Goal: Information Seeking & Learning: Understand process/instructions

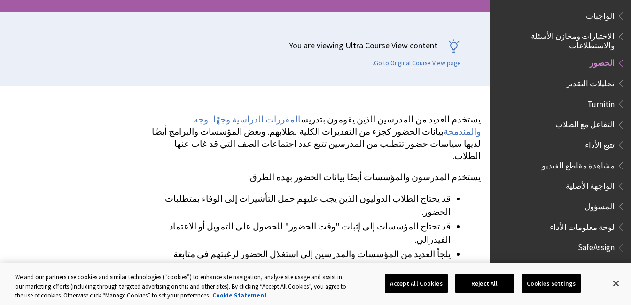
scroll to position [188, 0]
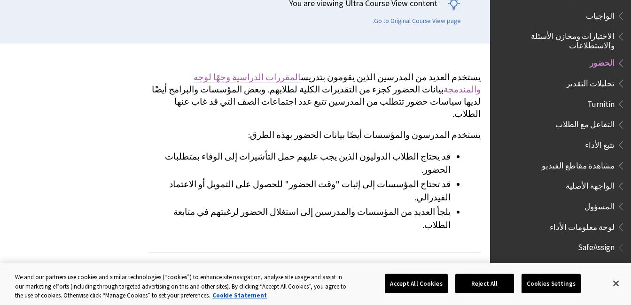
click at [288, 79] on link "المقررات الدراسية وجهًا لوجه والمندمجة" at bounding box center [336, 83] width 287 height 23
click at [609, 55] on span "الحضور" at bounding box center [601, 61] width 25 height 13
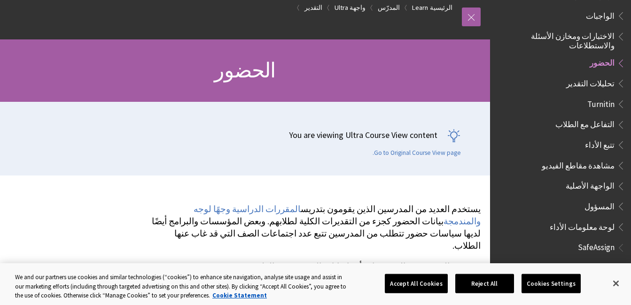
scroll to position [47, 0]
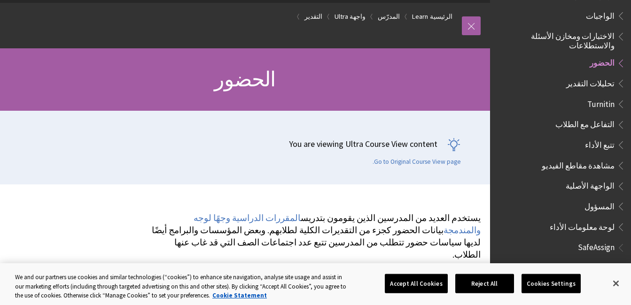
click at [404, 104] on div "الحضور" at bounding box center [245, 79] width 490 height 62
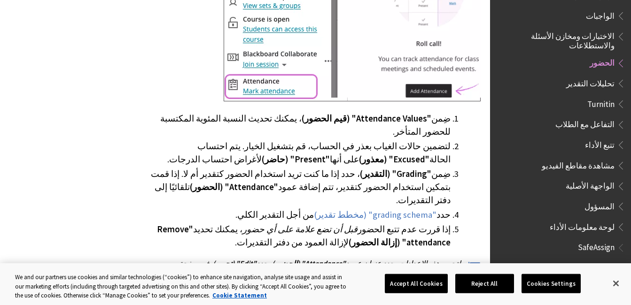
scroll to position [657, 0]
